Goal: Task Accomplishment & Management: Complete application form

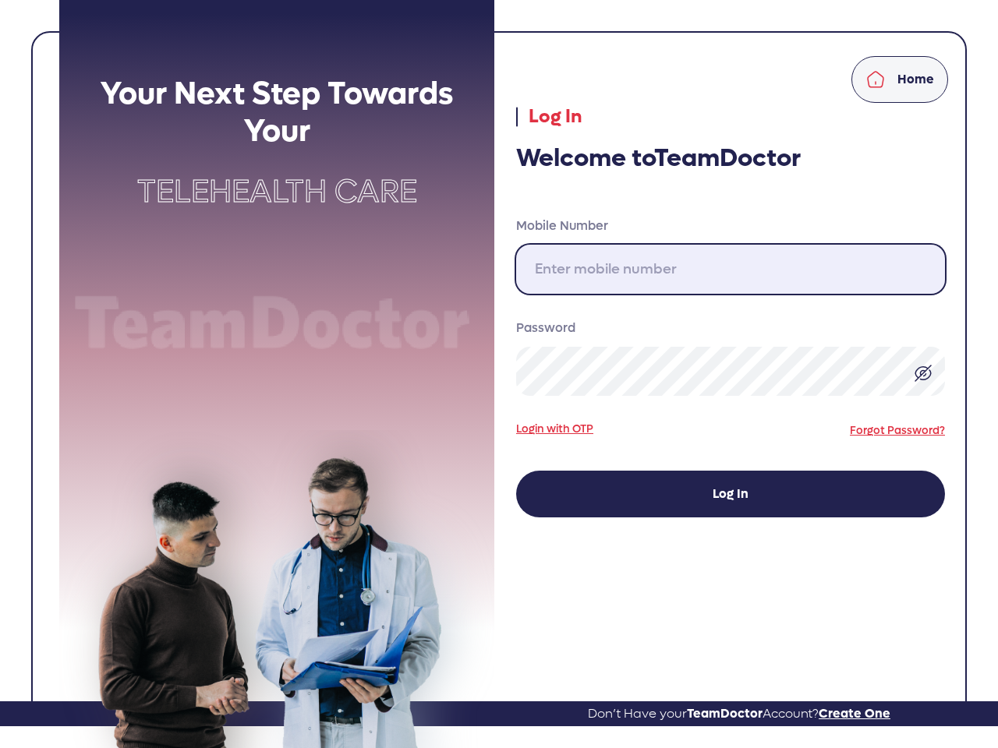
click at [730, 269] on input "Mobile Number" at bounding box center [730, 269] width 429 height 49
click at [923, 373] on img at bounding box center [923, 373] width 19 height 19
